Goal: Check status: Check status

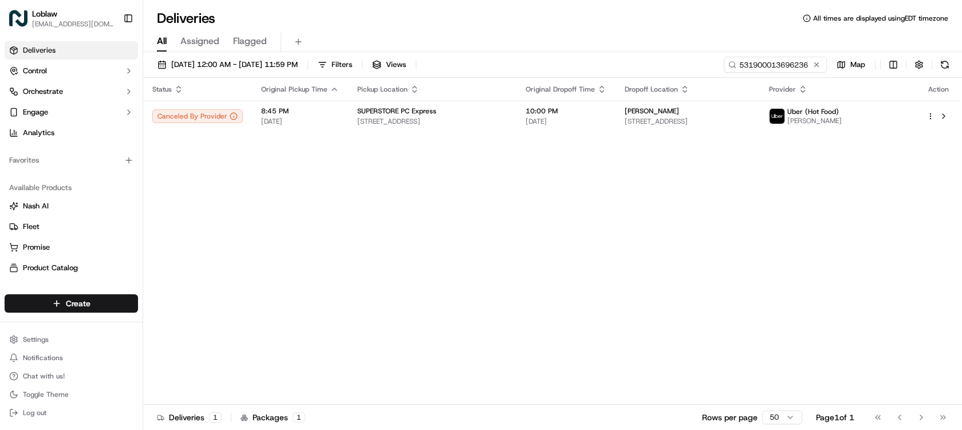
click at [762, 62] on input "531900013696236" at bounding box center [775, 65] width 103 height 16
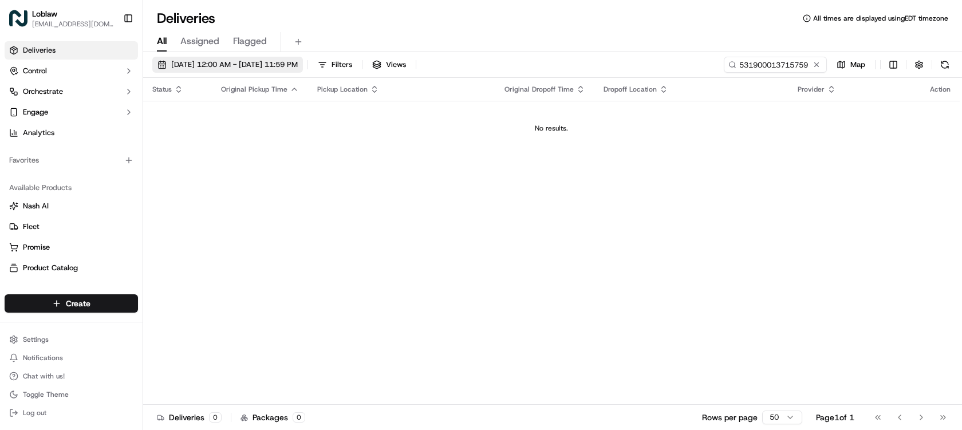
type input "531900013715759"
click at [243, 62] on span "[DATE] 12:00 AM - [DATE] 11:59 PM" at bounding box center [234, 65] width 127 height 10
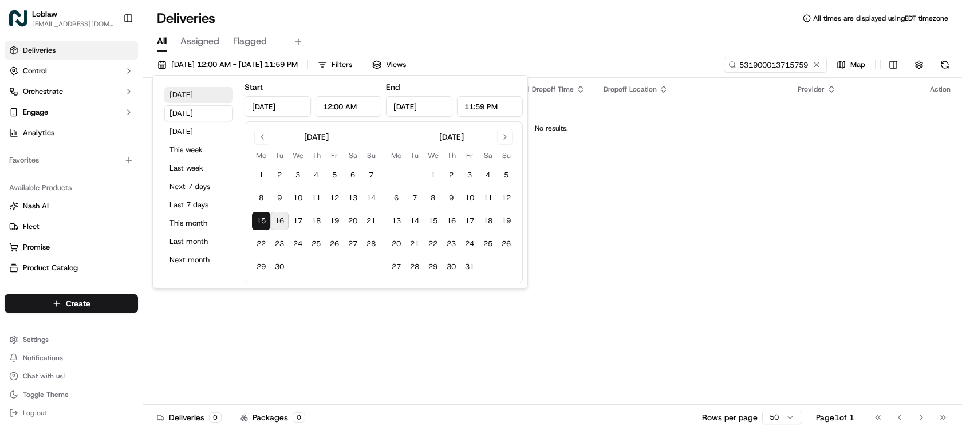
click at [203, 95] on button "[DATE]" at bounding box center [198, 95] width 69 height 16
type input "[DATE]"
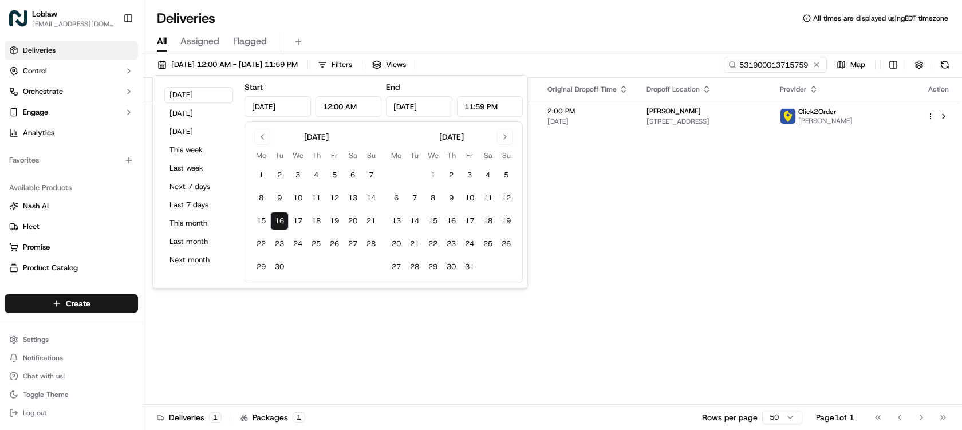
click at [752, 226] on div "Status Original Pickup Time Pickup Location Original Dropoff Time Dropoff Locat…" at bounding box center [551, 241] width 816 height 327
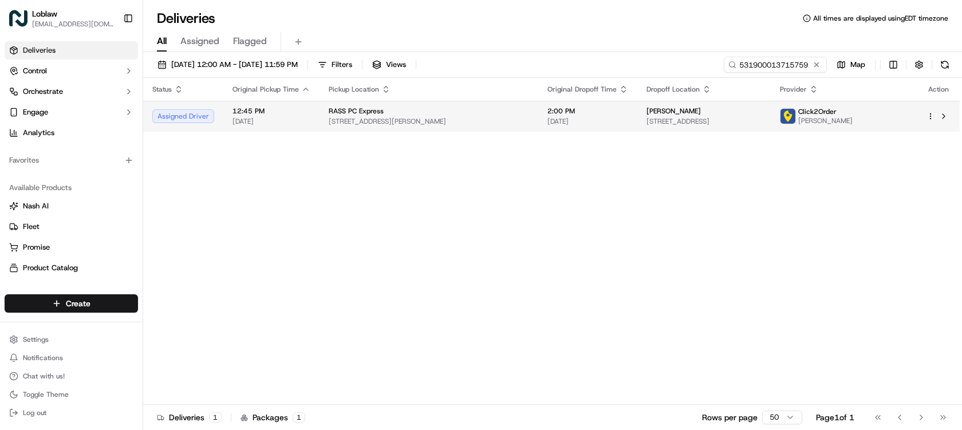
click at [646, 116] on div "[PERSON_NAME]" at bounding box center [703, 110] width 115 height 9
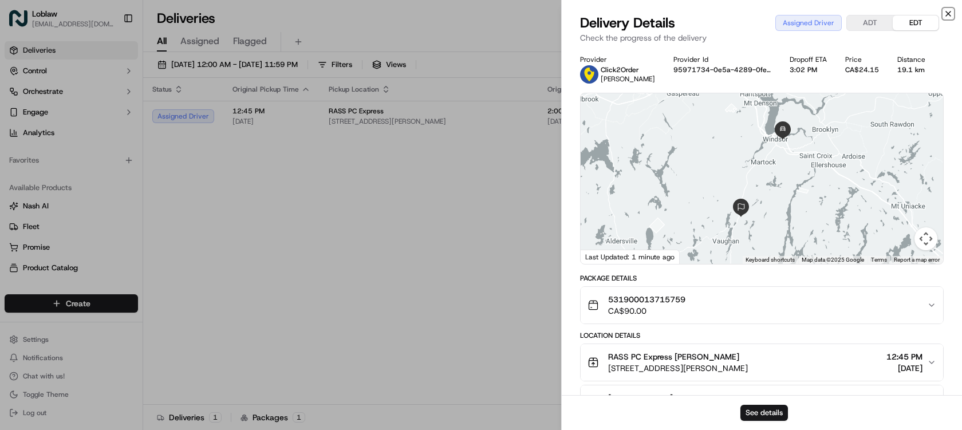
click at [947, 14] on icon "button" at bounding box center [948, 13] width 9 height 9
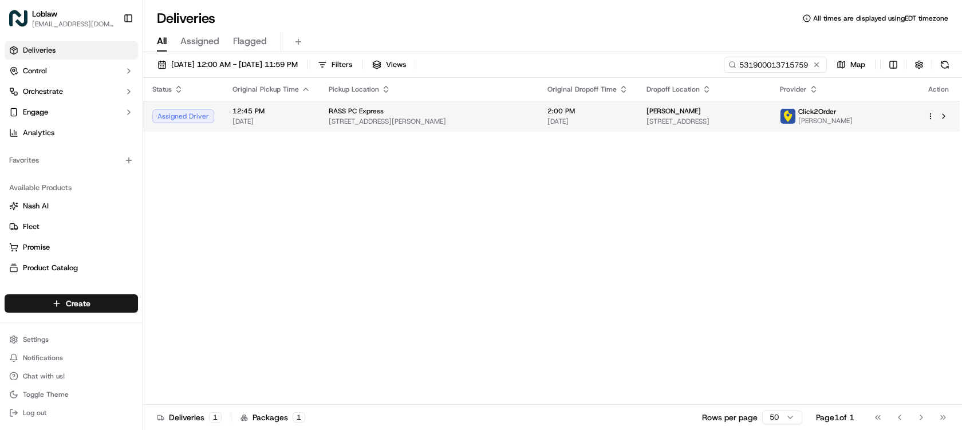
click at [548, 111] on span "2:00 PM" at bounding box center [587, 110] width 81 height 9
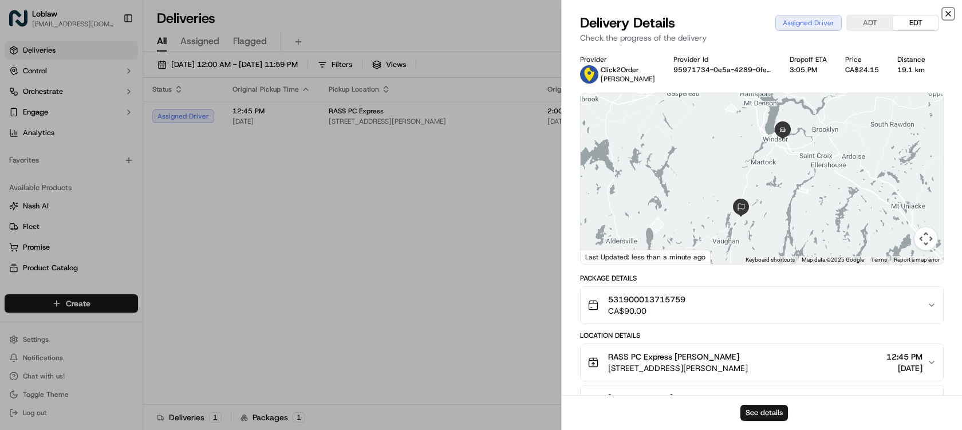
click at [946, 9] on icon "button" at bounding box center [948, 13] width 9 height 9
